Goal: Task Accomplishment & Management: Manage account settings

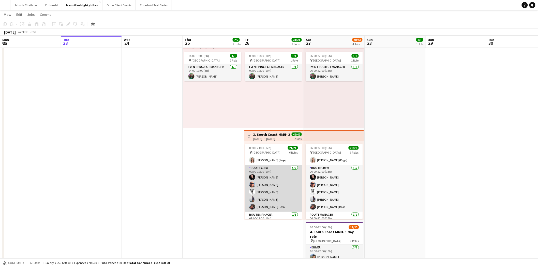
scroll to position [56, 0]
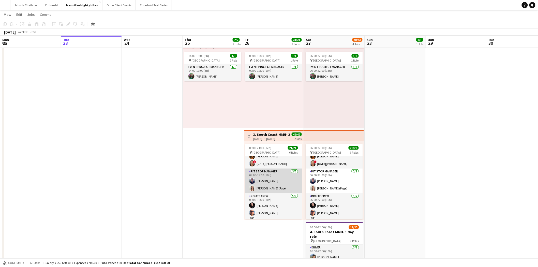
click at [272, 178] on app-card-role "Pit Stop Manager [DATE] 09:00-19:00 (10h) [PERSON_NAME] [PERSON_NAME] (Page)" at bounding box center [273, 181] width 57 height 25
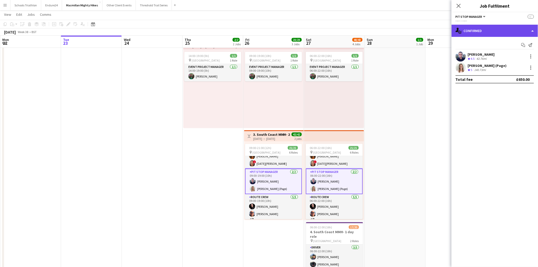
click at [477, 31] on div "single-neutral-actions-check-2 Confirmed" at bounding box center [495, 31] width 86 height 12
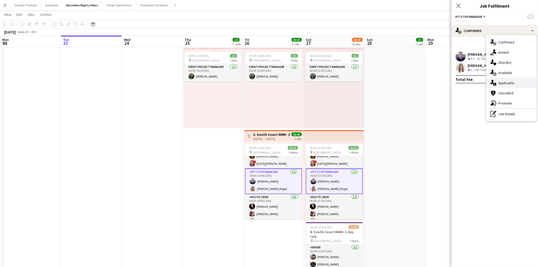
click at [511, 82] on span "Applicants" at bounding box center [507, 83] width 16 height 5
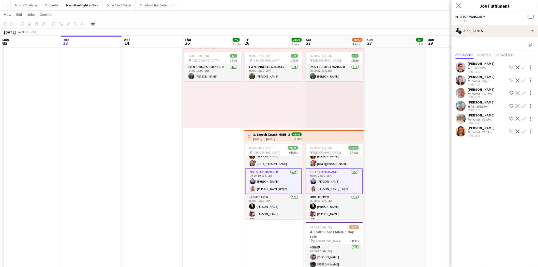
click at [458, 3] on app-icon "Close pop-in" at bounding box center [458, 5] width 7 height 7
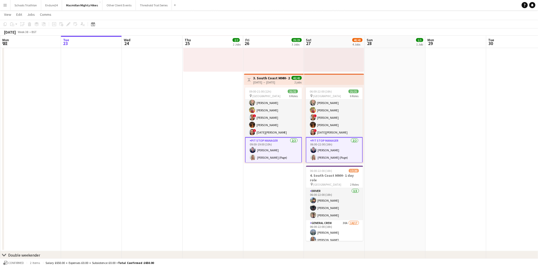
scroll to position [0, 0]
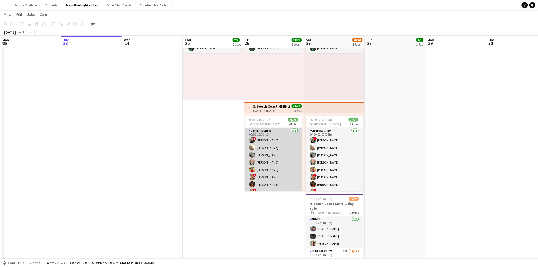
click at [274, 155] on app-card-role "General Crew [DATE] 09:00-19:00 (10h) ! [PERSON_NAME] [PERSON_NAME] [PERSON_NAM…" at bounding box center [273, 162] width 57 height 69
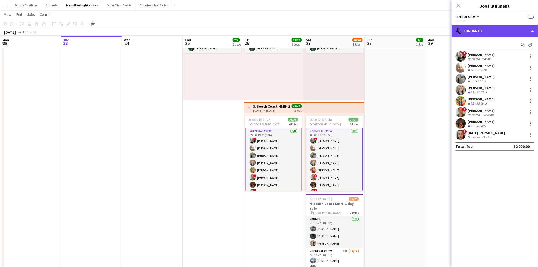
click at [482, 33] on div "single-neutral-actions-check-2 Confirmed" at bounding box center [495, 31] width 86 height 12
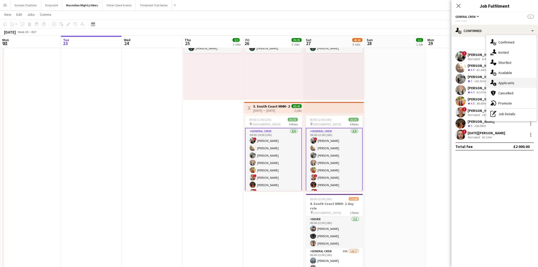
click at [505, 82] on span "Applicants" at bounding box center [507, 83] width 16 height 5
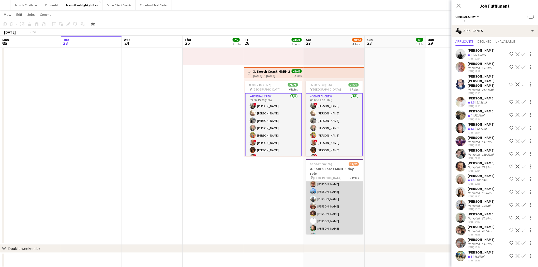
drag, startPoint x: 331, startPoint y: 198, endPoint x: 327, endPoint y: 199, distance: 3.9
click at [331, 199] on app-card-role "General Crew 30A 14/17 06:00-22:00 (16h) [PERSON_NAME] [PERSON_NAME] [PERSON_NA…" at bounding box center [334, 224] width 57 height 135
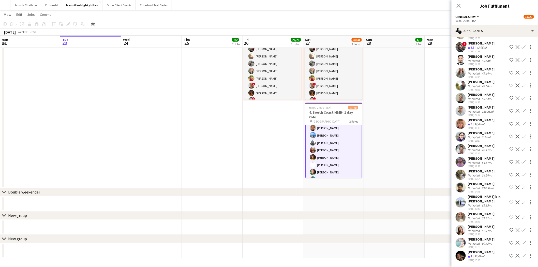
click at [482, 212] on div "[PERSON_NAME]" at bounding box center [481, 214] width 27 height 5
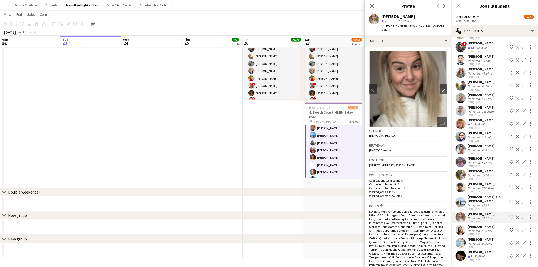
click at [480, 148] on div "Not rated" at bounding box center [474, 150] width 13 height 4
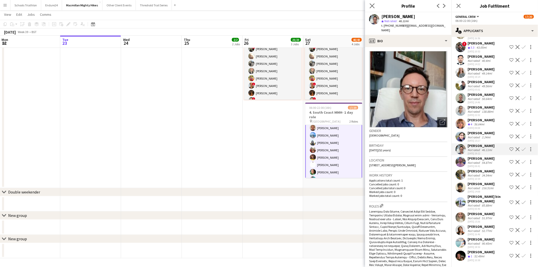
click at [375, 6] on icon "Close pop-in" at bounding box center [372, 5] width 5 height 5
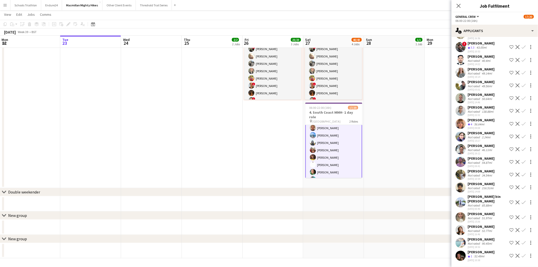
click at [479, 148] on div "Not rated" at bounding box center [474, 150] width 13 height 4
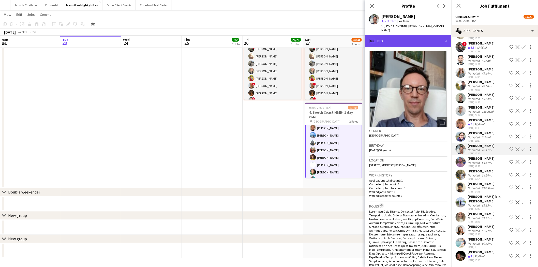
click at [410, 35] on div "profile Bio" at bounding box center [408, 41] width 86 height 12
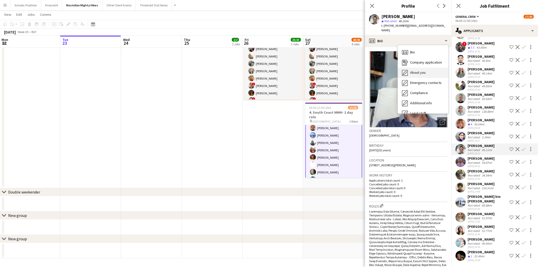
click at [420, 70] on span "About you" at bounding box center [418, 72] width 16 height 5
